Goal: Subscribe to service/newsletter

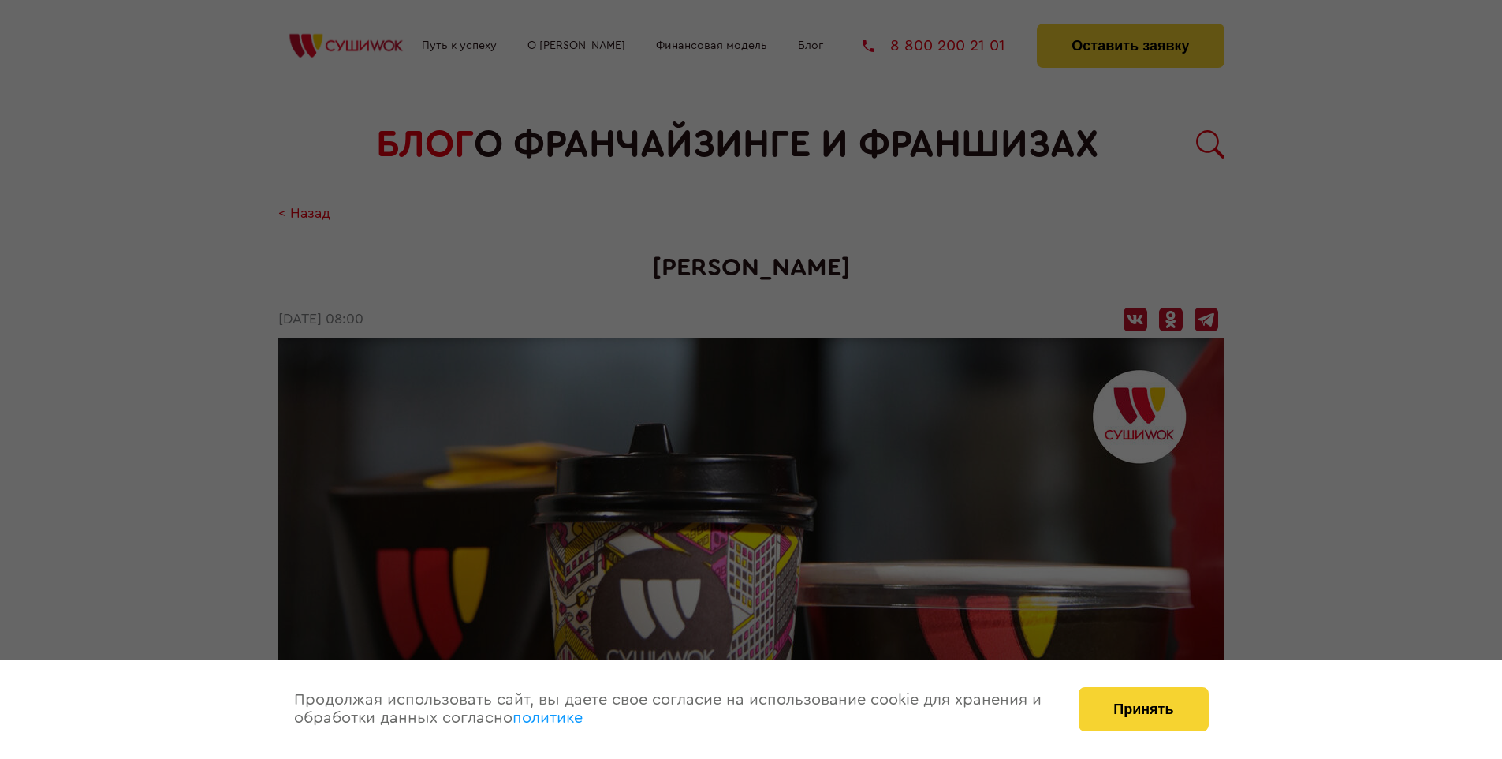
scroll to position [1846, 0]
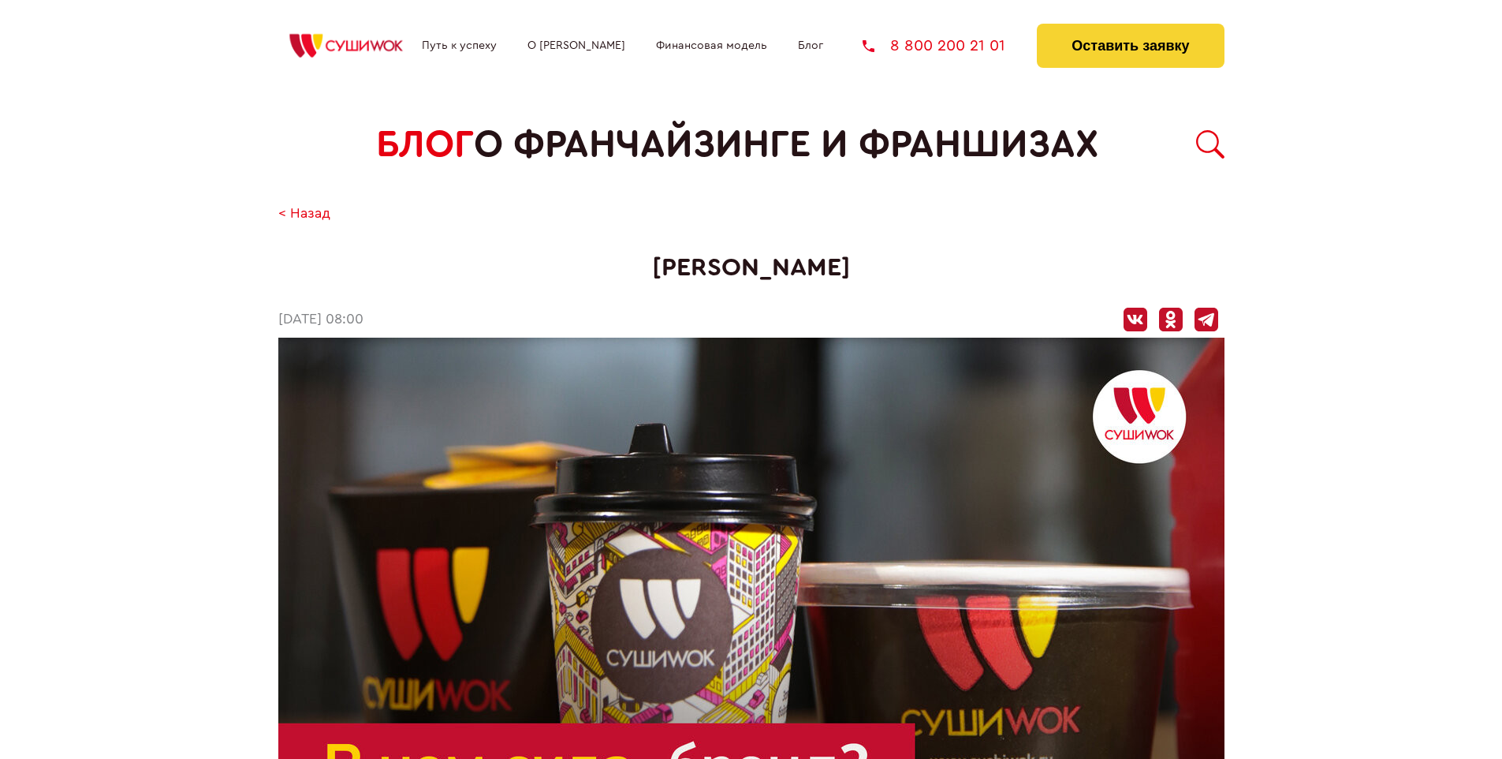
scroll to position [566, 0]
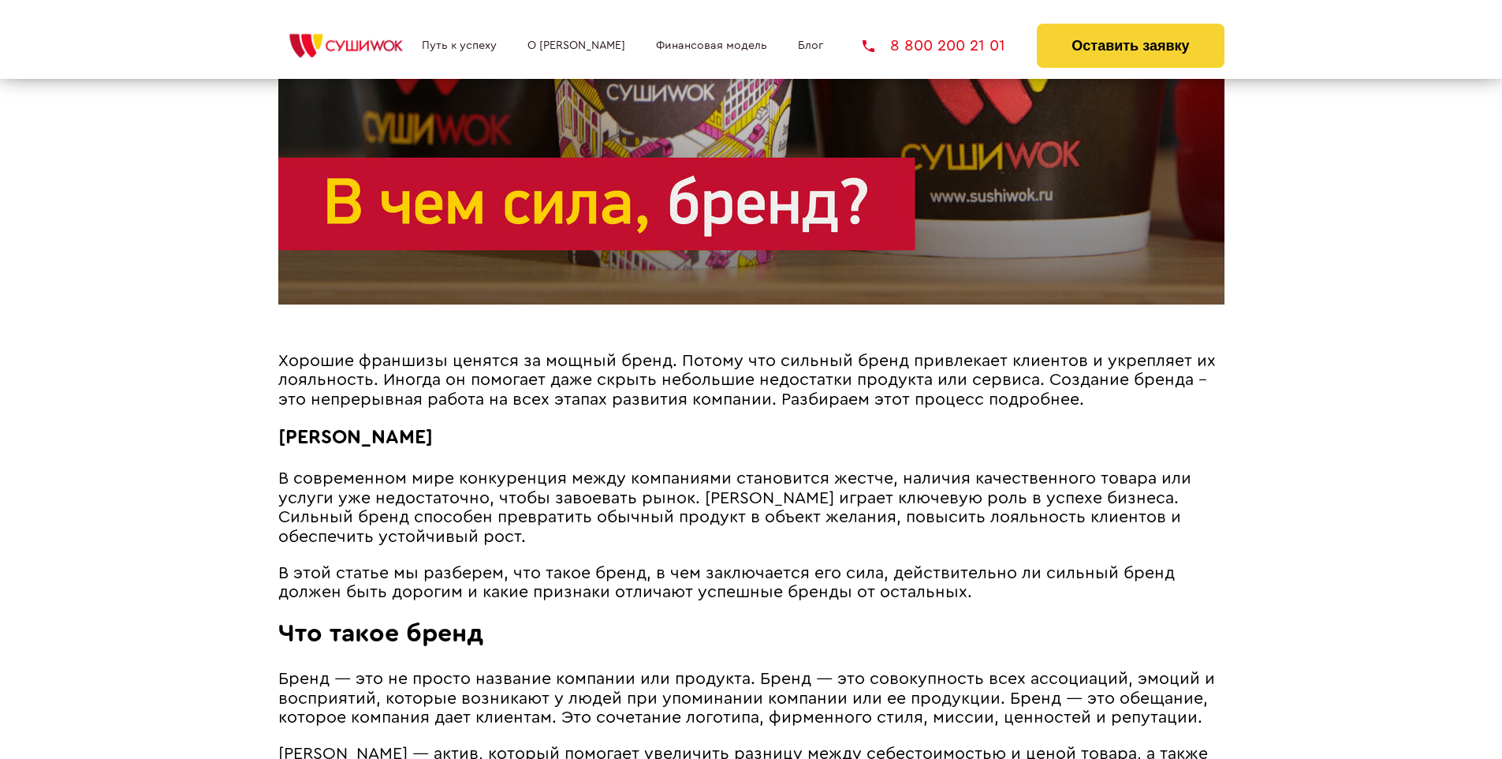
click at [742, 356] on span "Хорошие франшизы ценятся за мощный бренд. Потому что сильный бренд привлекает к…" at bounding box center [747, 380] width 938 height 55
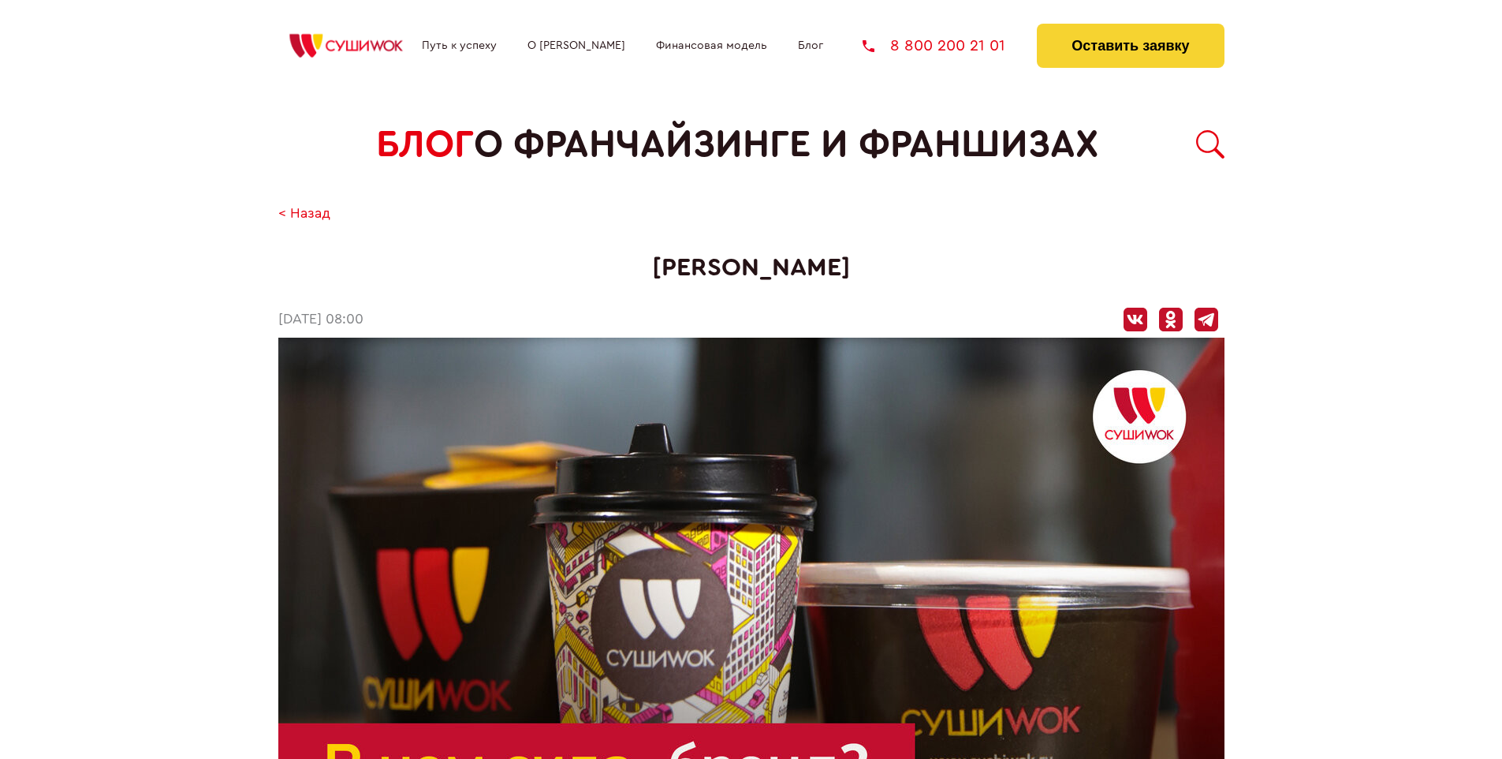
scroll to position [1846, 0]
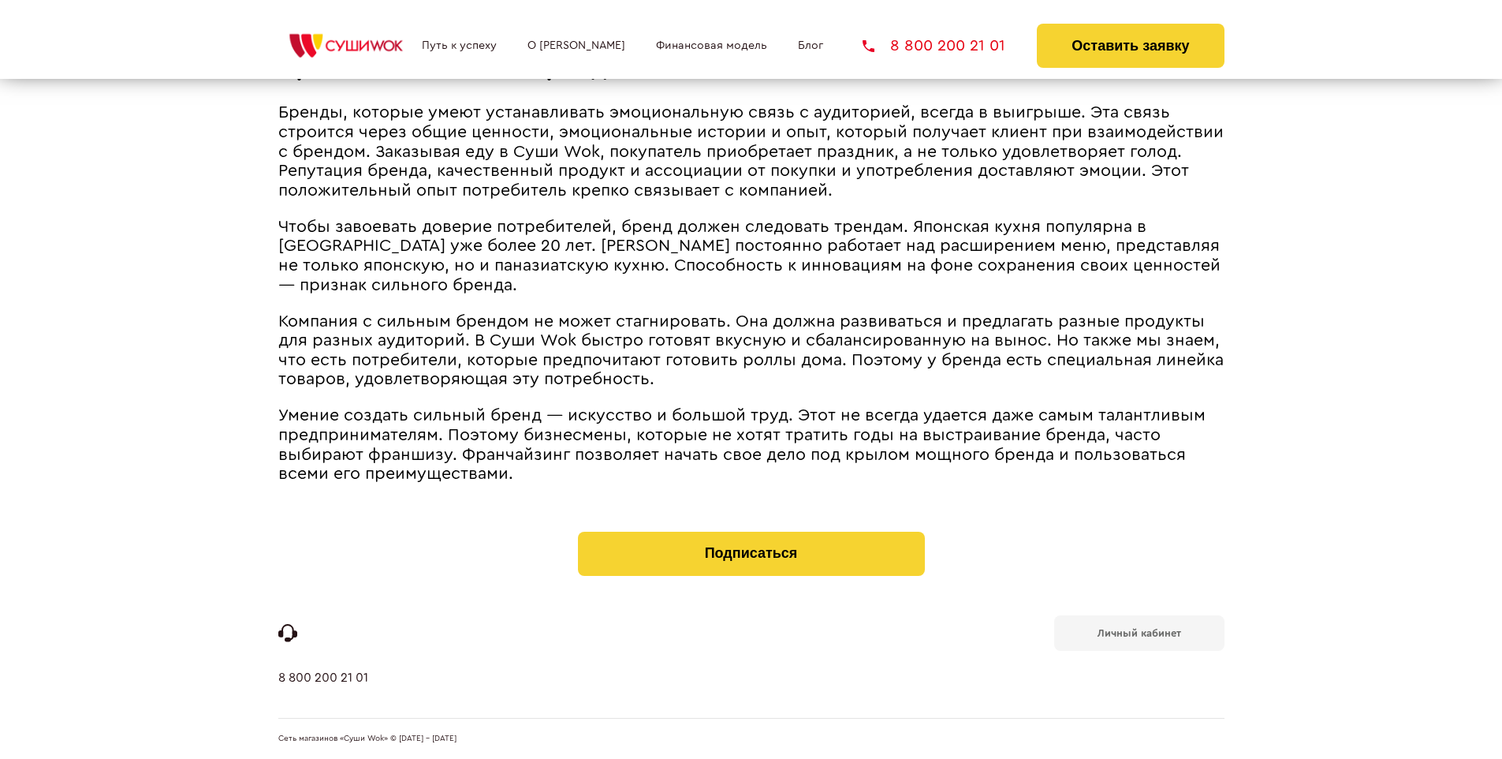
click at [1139, 631] on b "Личный кабинет" at bounding box center [1140, 633] width 84 height 10
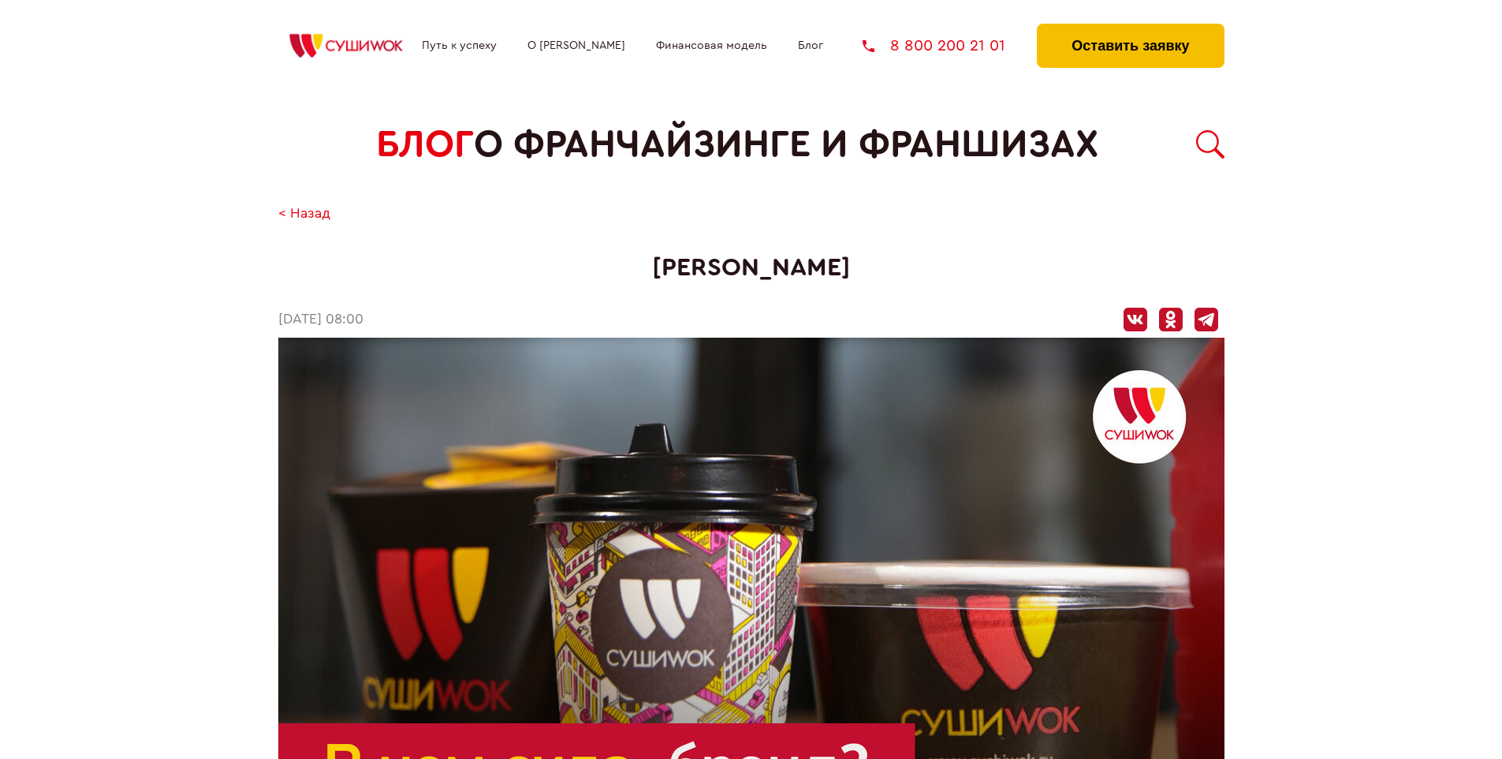
click at [1130, 28] on button "Оставить заявку" at bounding box center [1130, 46] width 187 height 44
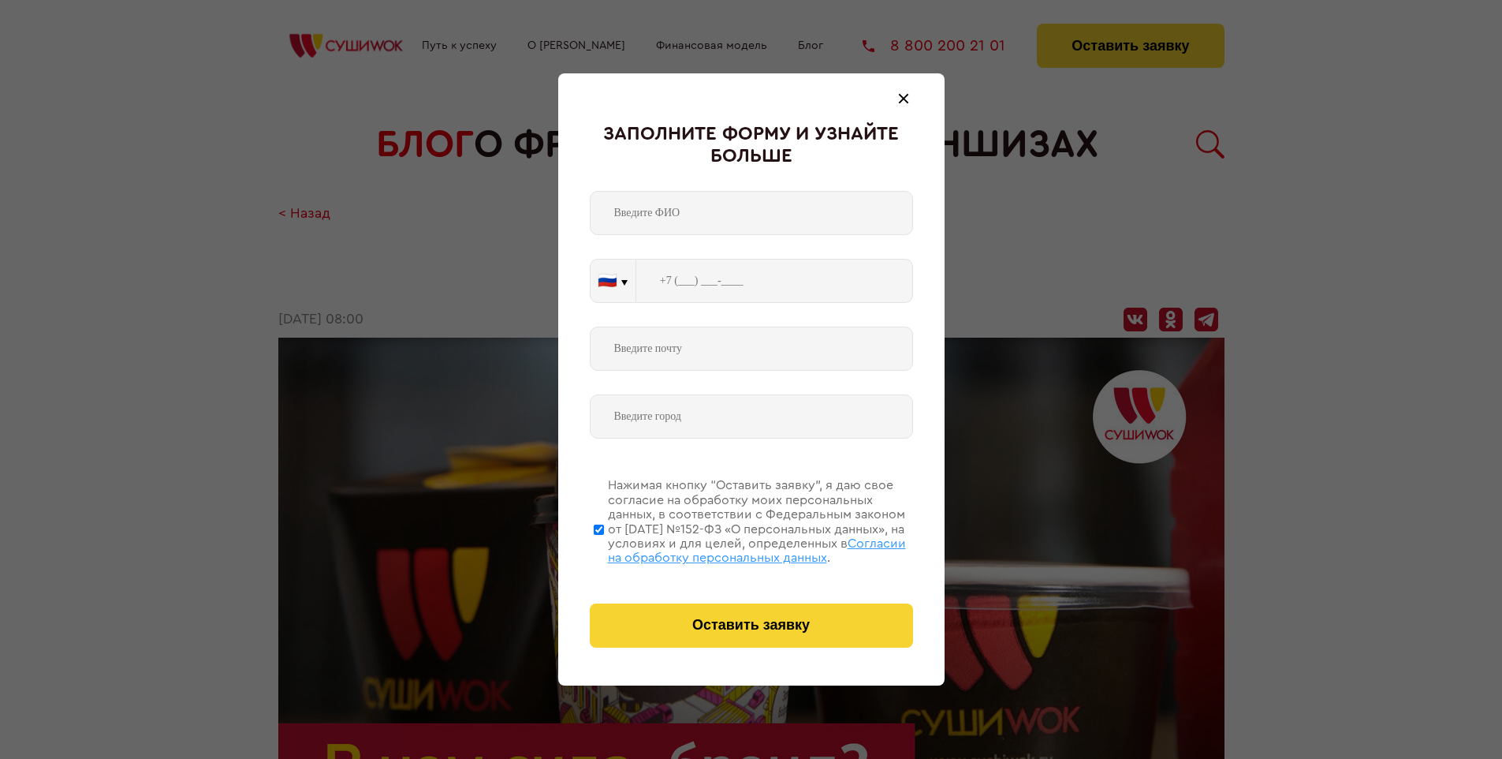
click at [731, 548] on span "Согласии на обработку персональных данных" at bounding box center [757, 550] width 298 height 27
click at [604, 548] on input "Нажимая кнопку “Оставить заявку”, я даю свое согласие на обработку моих персона…" at bounding box center [599, 529] width 10 height 126
checkbox input "false"
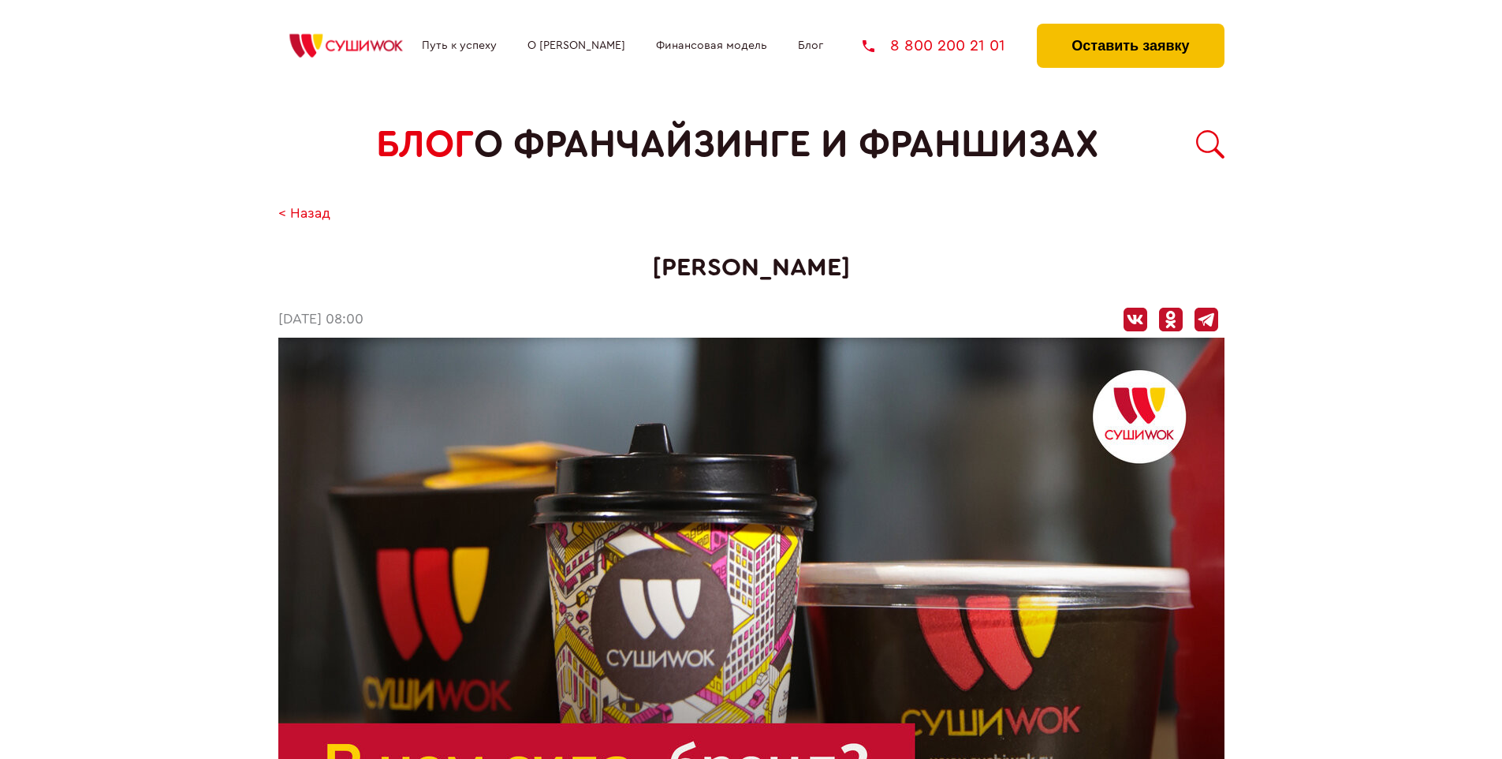
click at [1130, 28] on button "Оставить заявку" at bounding box center [1130, 46] width 187 height 44
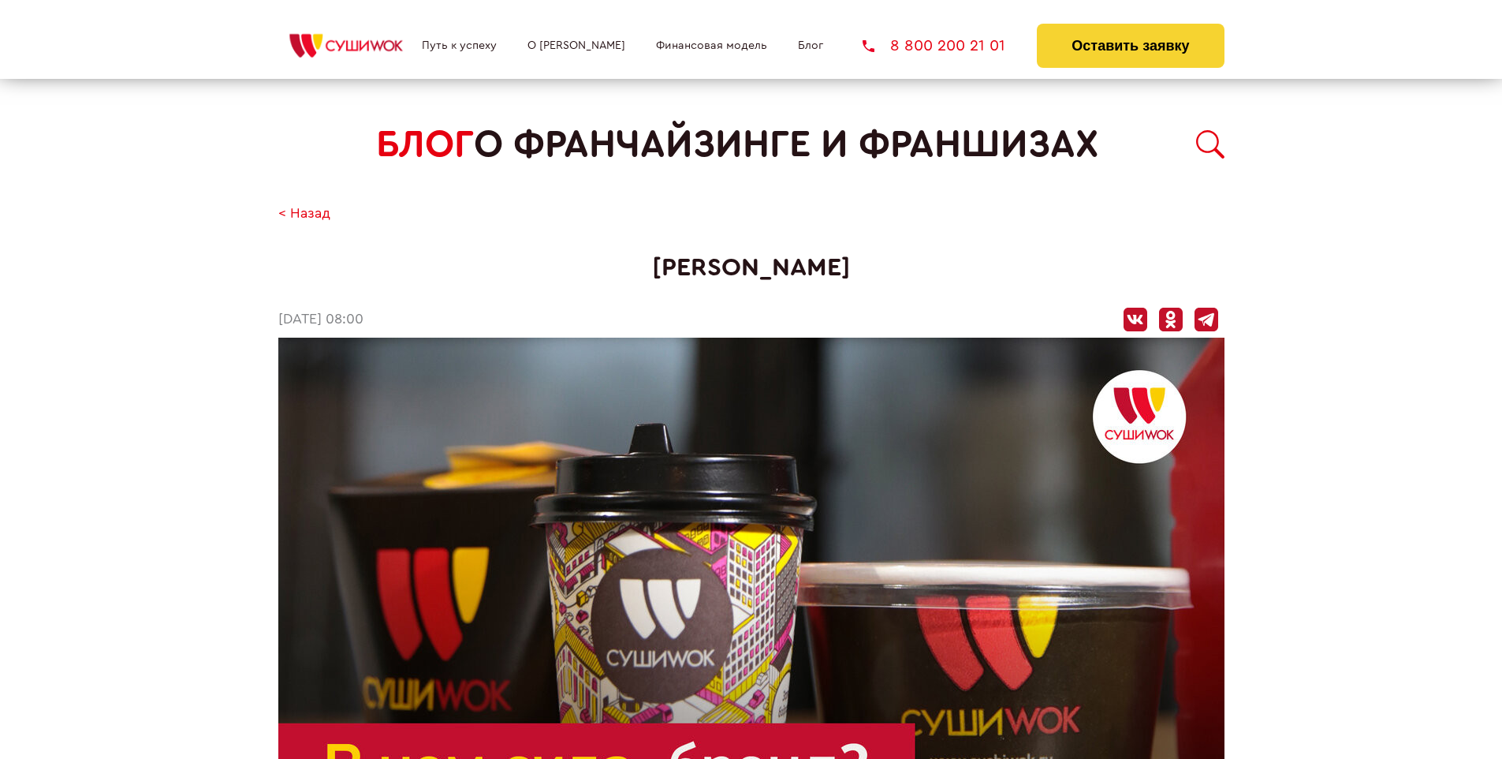
scroll to position [1846, 0]
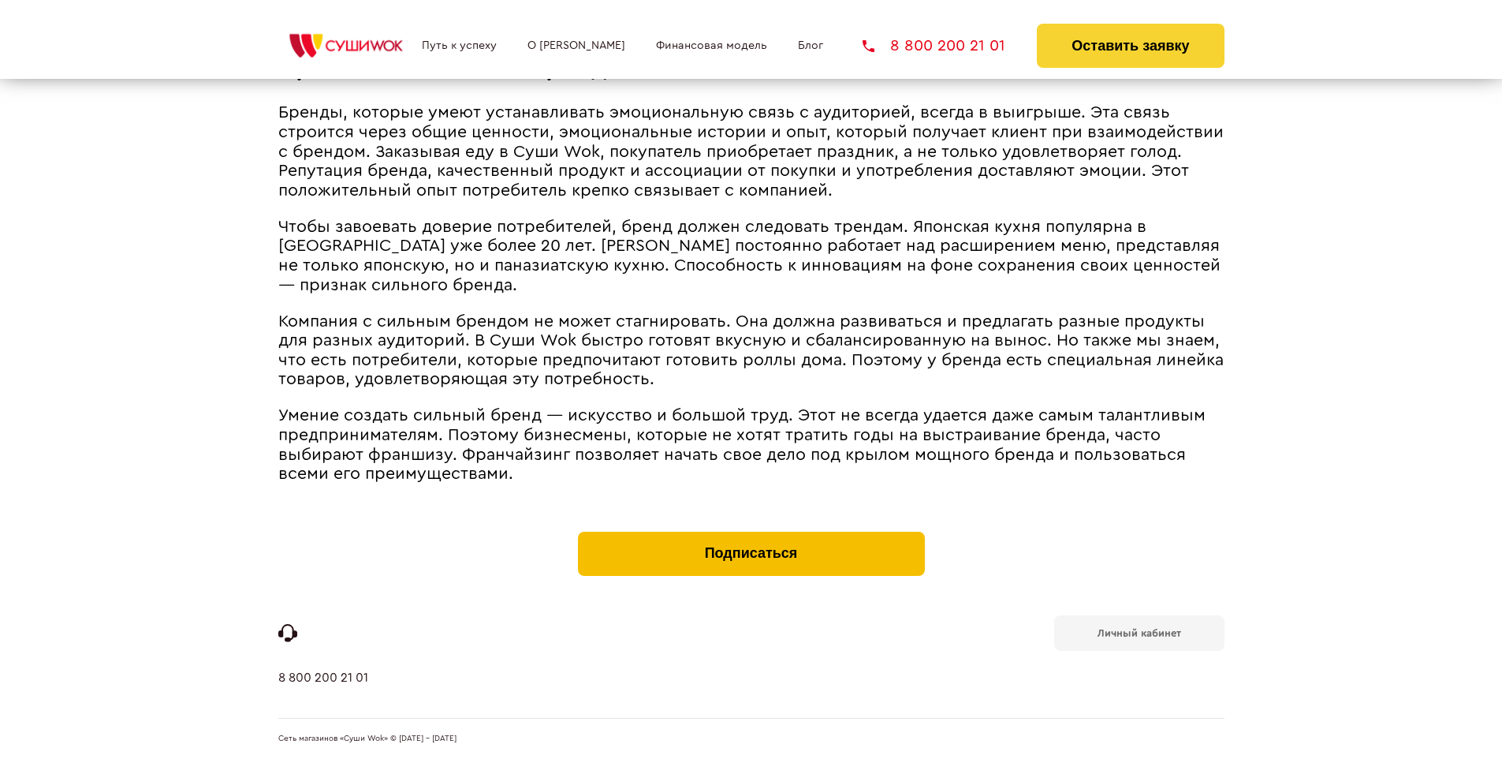
click at [751, 535] on button "Подписаться" at bounding box center [751, 554] width 347 height 44
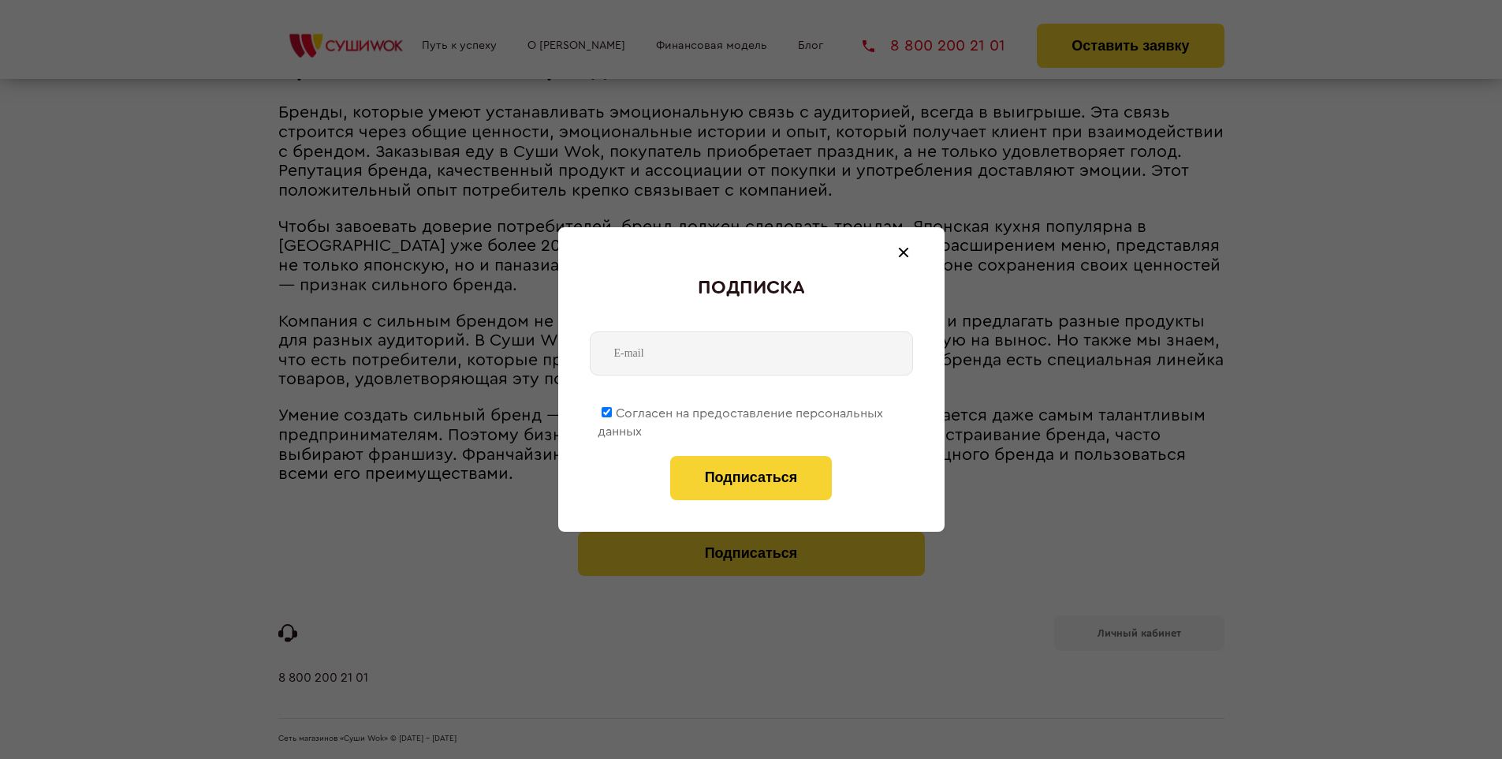
click at [741, 410] on span "Согласен на предоставление персональных данных" at bounding box center [741, 422] width 286 height 31
click at [612, 410] on input "Согласен на предоставление персональных данных" at bounding box center [607, 412] width 10 height 10
checkbox input "false"
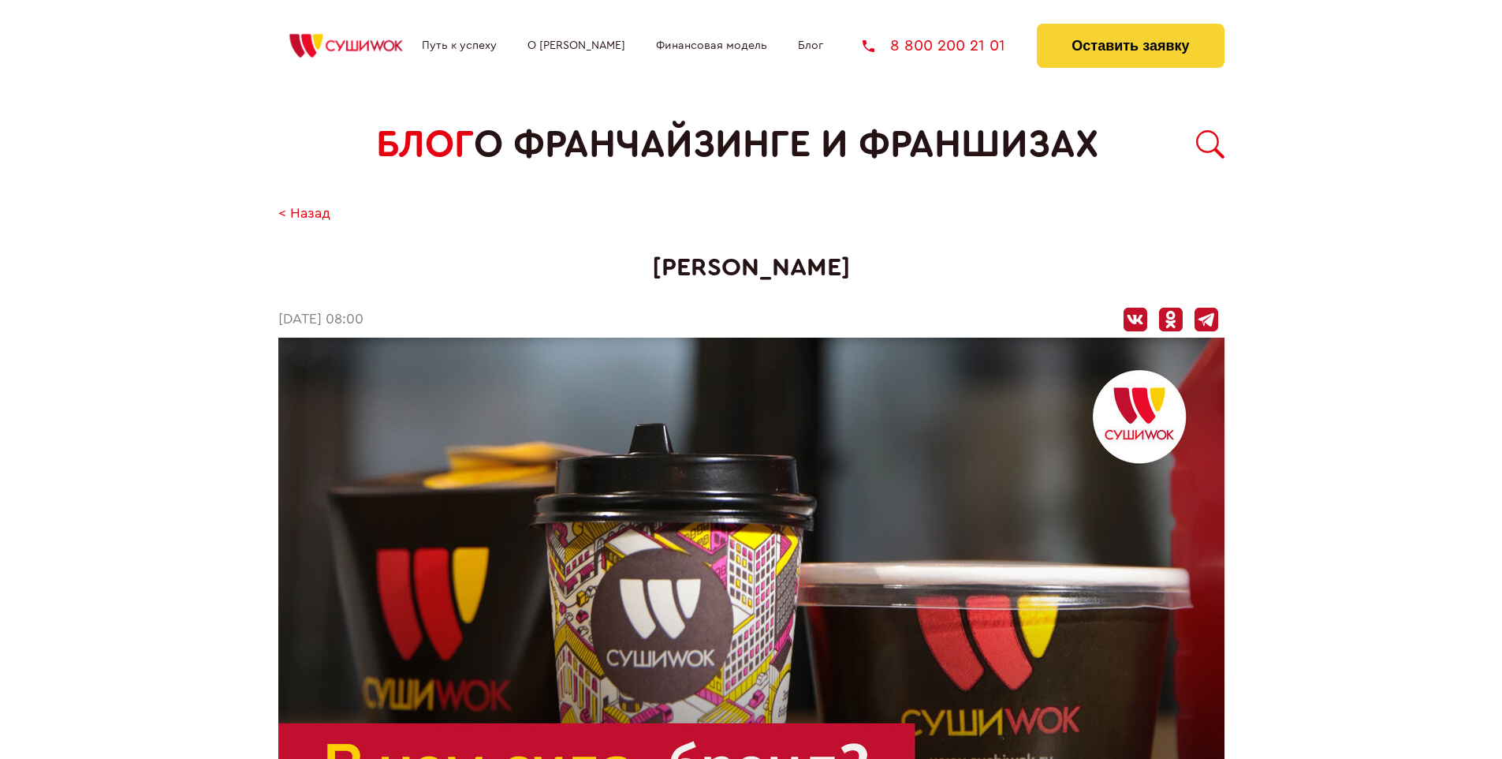
scroll to position [1846, 0]
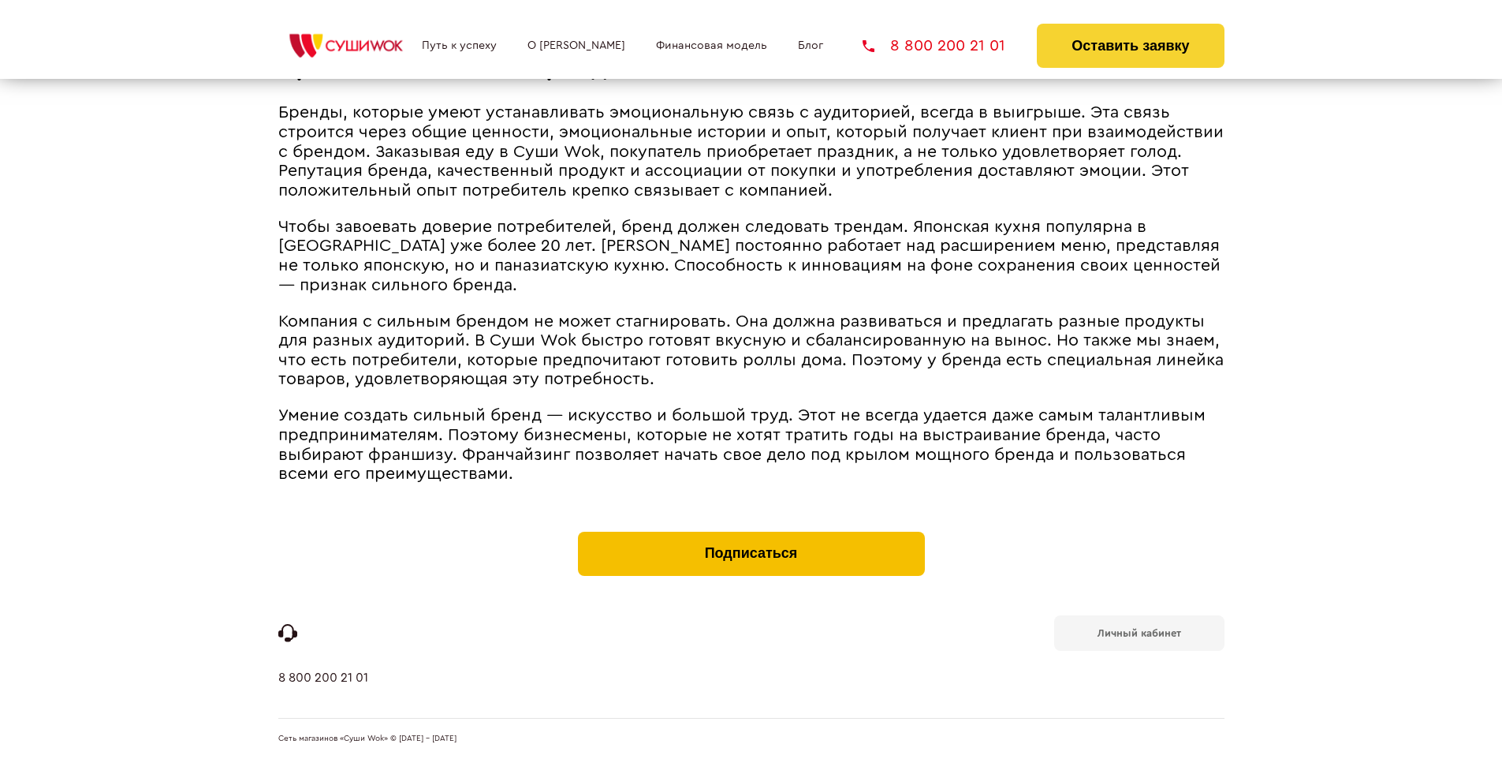
click at [751, 535] on button "Подписаться" at bounding box center [751, 554] width 347 height 44
